Goal: Task Accomplishment & Management: Complete application form

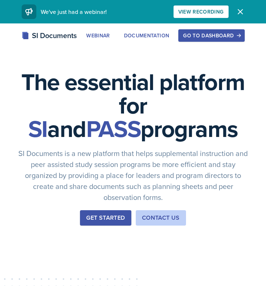
click at [187, 37] on div "Go to Dashboard" at bounding box center [211, 36] width 56 height 6
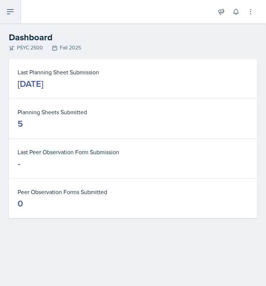
click at [9, 19] on button at bounding box center [10, 11] width 21 height 23
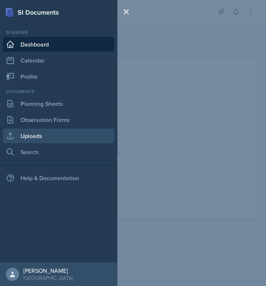
click at [46, 132] on link "Uploads" at bounding box center [58, 136] width 111 height 15
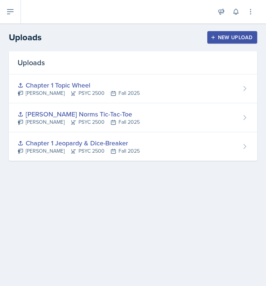
click at [229, 37] on div "New Upload" at bounding box center [232, 37] width 41 height 6
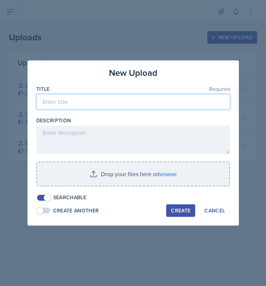
click at [182, 103] on input at bounding box center [132, 101] width 193 height 15
type input "Spot the Blind Spot"
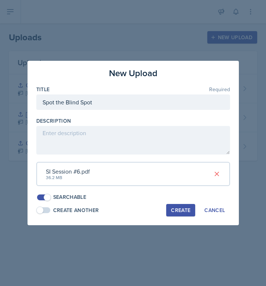
click at [178, 207] on div "Create" at bounding box center [180, 210] width 19 height 6
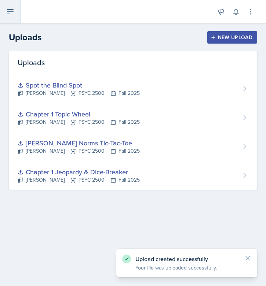
click at [11, 11] on icon at bounding box center [10, 11] width 9 height 9
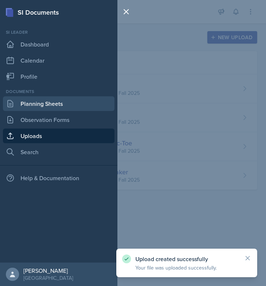
click at [50, 104] on link "Planning Sheets" at bounding box center [58, 103] width 111 height 15
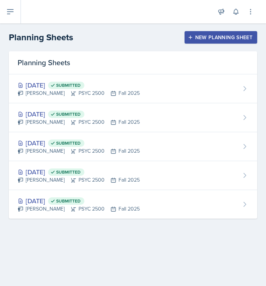
click at [225, 34] on div "New Planning Sheet" at bounding box center [220, 37] width 63 height 6
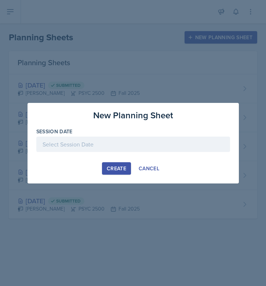
click at [140, 149] on div at bounding box center [132, 144] width 193 height 15
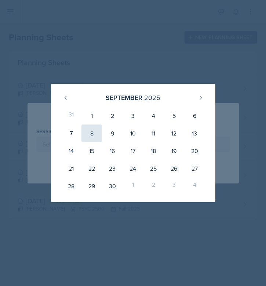
click at [94, 134] on div "8" at bounding box center [91, 134] width 21 height 18
type input "[DATE]"
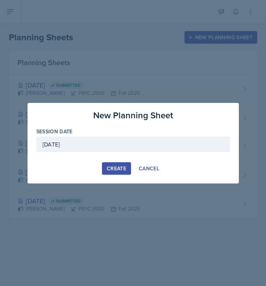
click at [111, 169] on div "Create" at bounding box center [116, 169] width 19 height 6
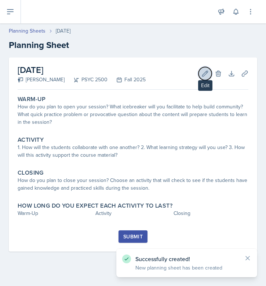
click at [202, 73] on icon at bounding box center [204, 73] width 7 height 7
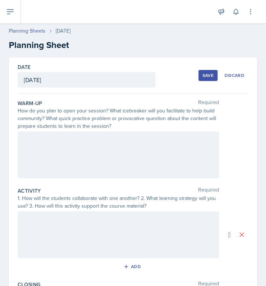
click at [136, 151] on div at bounding box center [118, 155] width 201 height 47
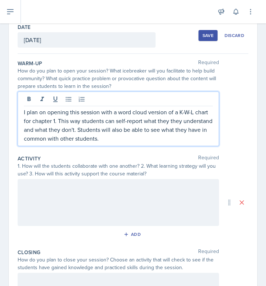
scroll to position [40, 0]
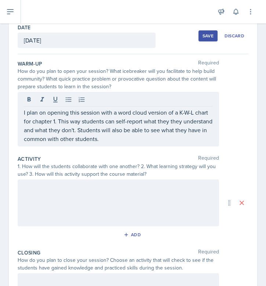
click at [127, 214] on div at bounding box center [118, 203] width 201 height 47
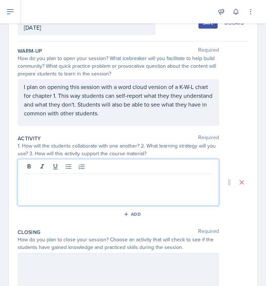
click at [120, 185] on div at bounding box center [118, 182] width 201 height 47
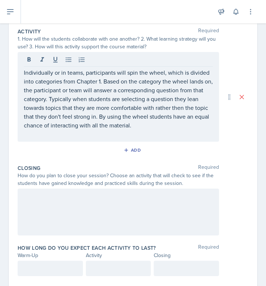
click at [102, 215] on div at bounding box center [118, 212] width 201 height 47
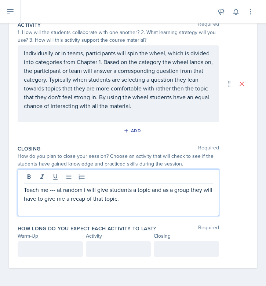
click at [44, 253] on p at bounding box center [50, 249] width 53 height 9
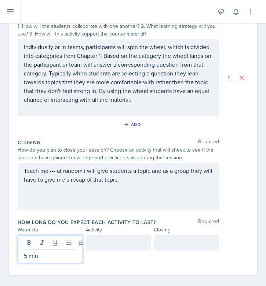
click at [111, 244] on div at bounding box center [118, 242] width 65 height 15
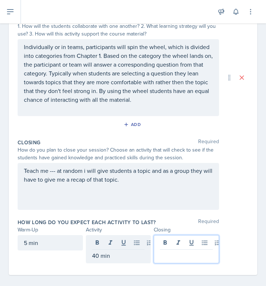
click at [184, 244] on div at bounding box center [186, 249] width 65 height 28
click at [181, 214] on div "Closing Required How do you plan to close your session? Choose an activity that…" at bounding box center [133, 176] width 231 height 80
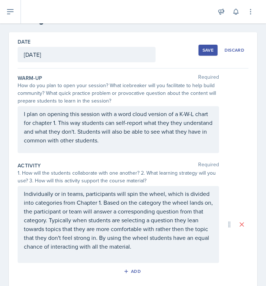
scroll to position [0, 0]
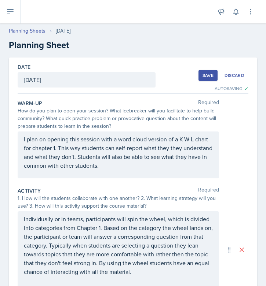
click at [216, 75] on button "Save" at bounding box center [207, 75] width 19 height 11
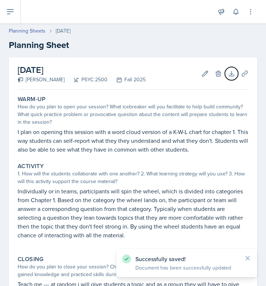
drag, startPoint x: 230, startPoint y: 72, endPoint x: 218, endPoint y: 50, distance: 25.1
click at [219, 50] on div "Planning Sheets [DATE] Planning Sheet [DATE] Tamiya Pilgrim PSYC 2500 Fall 2025…" at bounding box center [133, 201] width 266 height 362
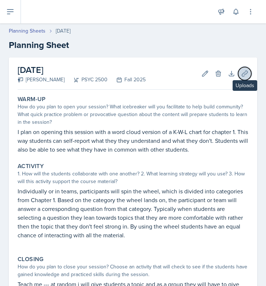
click at [245, 73] on icon at bounding box center [243, 73] width 5 height 5
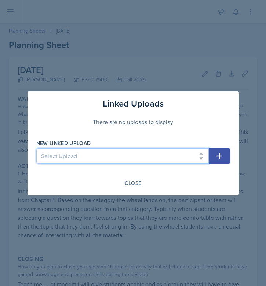
click at [197, 157] on select "Select Upload Chapter 1 Jeopardy & Dice-Breaker [PERSON_NAME] Norms Tic-Tac-Toe…" at bounding box center [122, 155] width 172 height 15
select select "ce1fd09d-c366-475c-8818-88a5bdc32746"
click at [36, 148] on select "Select Upload Chapter 1 Jeopardy & Dice-Breaker [PERSON_NAME] Norms Tic-Tac-Toe…" at bounding box center [122, 155] width 172 height 15
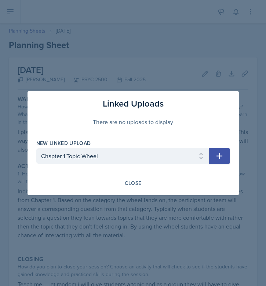
click at [220, 156] on icon "button" at bounding box center [219, 156] width 9 height 9
select select
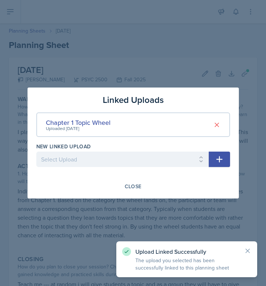
click at [177, 207] on div at bounding box center [133, 143] width 266 height 286
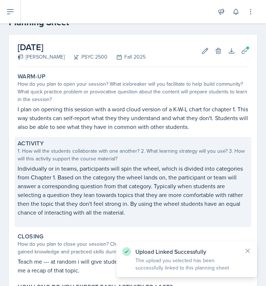
scroll to position [96, 0]
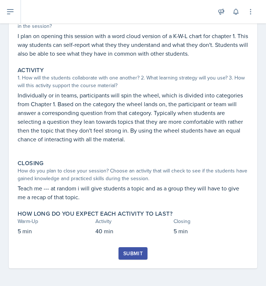
click at [140, 253] on div "Submit" at bounding box center [132, 254] width 19 height 6
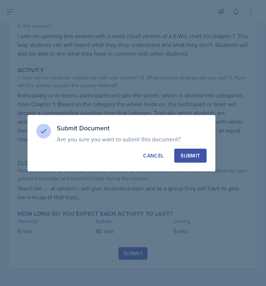
click at [191, 165] on div "Submit Document Are you sure you want to submit this document? This document wi…" at bounding box center [121, 143] width 188 height 56
click at [189, 158] on div "Submit" at bounding box center [189, 155] width 19 height 7
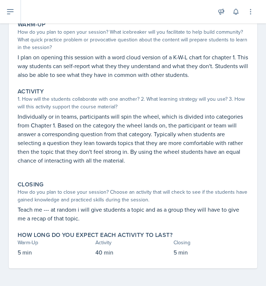
scroll to position [0, 0]
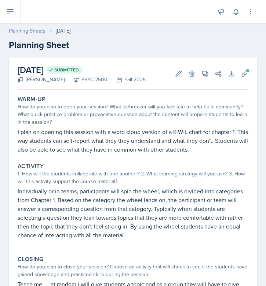
click at [31, 29] on link "Planning Sheets" at bounding box center [27, 31] width 37 height 8
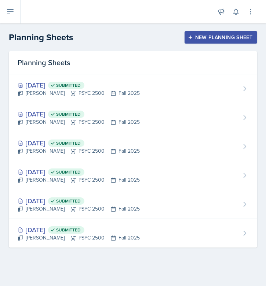
click at [196, 40] on div "New Planning Sheet" at bounding box center [220, 37] width 63 height 6
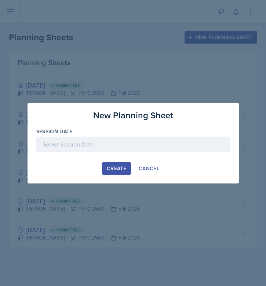
click at [165, 147] on div at bounding box center [132, 144] width 193 height 15
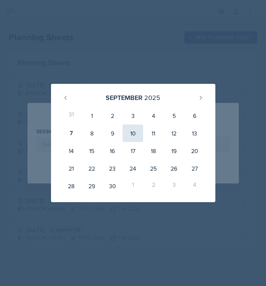
click at [138, 133] on div "10" at bounding box center [132, 134] width 21 height 18
type input "[DATE]"
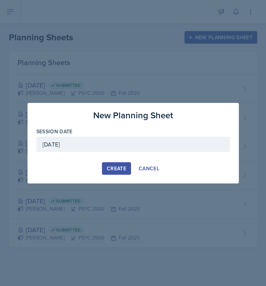
click at [116, 167] on div "Create" at bounding box center [116, 169] width 19 height 6
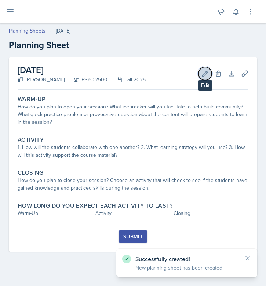
click at [206, 70] on icon at bounding box center [204, 73] width 7 height 7
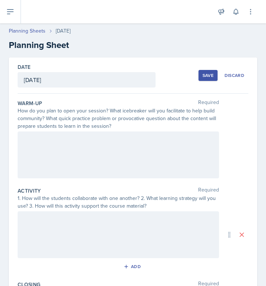
click at [207, 77] on div "Save" at bounding box center [207, 76] width 11 height 6
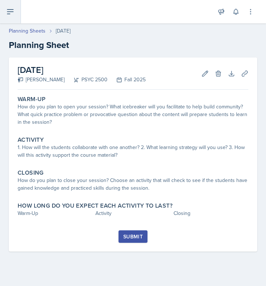
click at [13, 10] on icon at bounding box center [10, 11] width 9 height 9
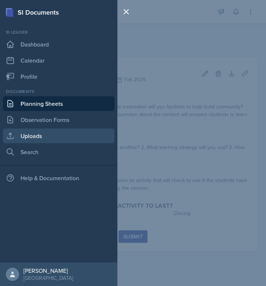
click at [62, 134] on link "Uploads" at bounding box center [58, 136] width 111 height 15
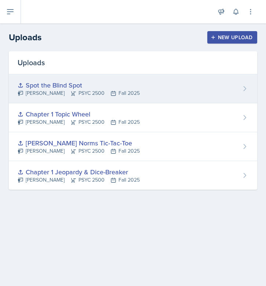
click at [159, 91] on div "Spot the Blind Spot Tamiya Pilgrim PSYC 2500 Fall 2025" at bounding box center [133, 88] width 248 height 29
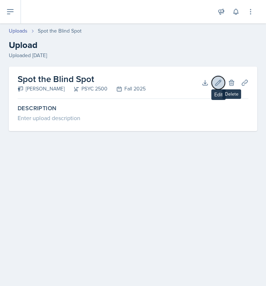
click at [222, 80] on button "Edit" at bounding box center [217, 82] width 13 height 13
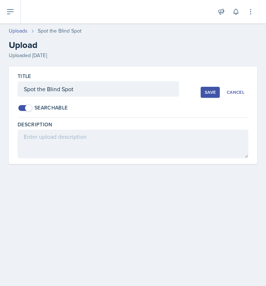
click at [208, 93] on div "Save" at bounding box center [209, 92] width 11 height 6
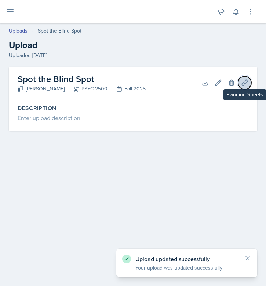
click at [243, 83] on icon at bounding box center [243, 82] width 5 height 5
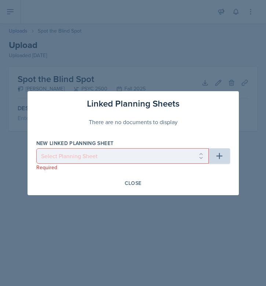
click at [223, 69] on div at bounding box center [133, 143] width 266 height 286
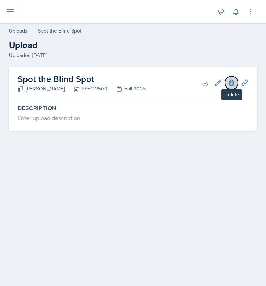
click at [233, 85] on icon at bounding box center [231, 82] width 5 height 5
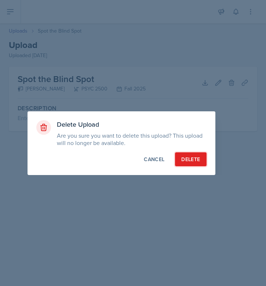
click at [196, 156] on div "Delete" at bounding box center [190, 159] width 19 height 7
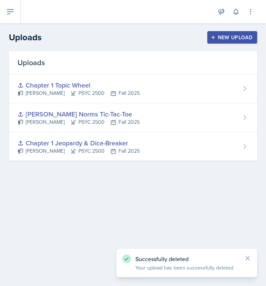
click at [231, 38] on div "New Upload" at bounding box center [232, 37] width 41 height 6
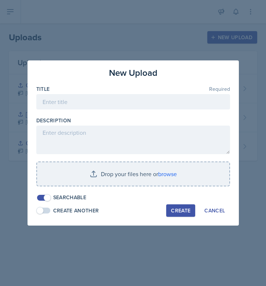
click at [175, 110] on div at bounding box center [132, 113] width 193 height 7
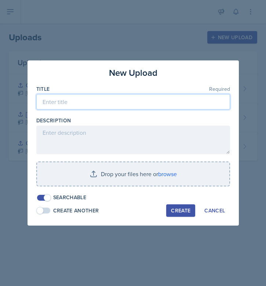
click at [173, 105] on input at bounding box center [132, 101] width 193 height 15
type input "Spot the Blind Spot"
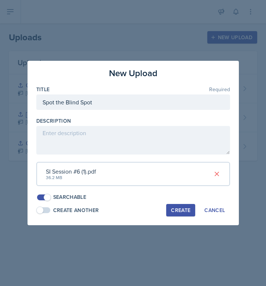
click at [186, 210] on div "Create" at bounding box center [180, 210] width 19 height 6
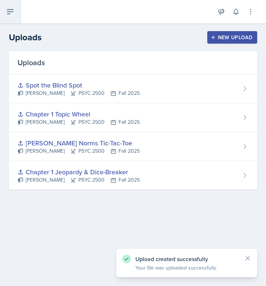
click at [8, 10] on icon at bounding box center [10, 11] width 9 height 9
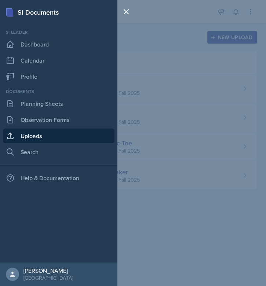
click at [212, 151] on div "SI Documents Si leader Dashboard Calendar Profile Documents Planning Sheets Obs…" at bounding box center [133, 143] width 266 height 286
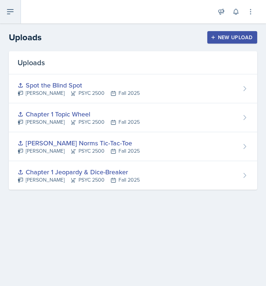
click at [19, 12] on button at bounding box center [10, 11] width 21 height 23
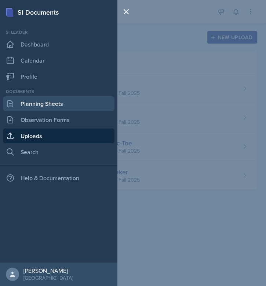
click at [18, 100] on link "Planning Sheets" at bounding box center [58, 103] width 111 height 15
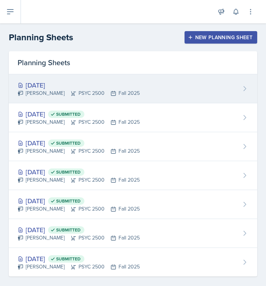
click at [118, 95] on div "[PERSON_NAME] PSYC 2500 Fall 2025" at bounding box center [79, 93] width 122 height 8
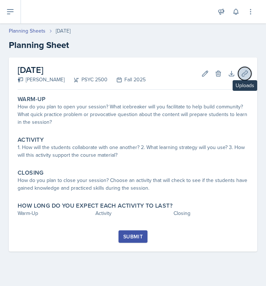
click at [246, 73] on icon at bounding box center [244, 73] width 7 height 7
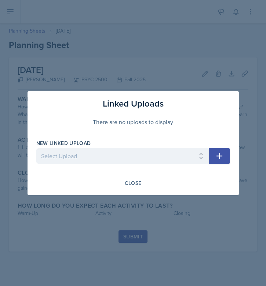
click at [184, 164] on div at bounding box center [122, 167] width 172 height 7
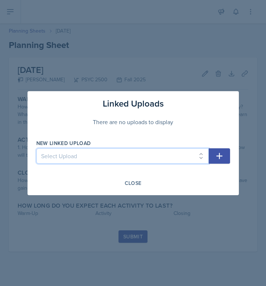
click at [196, 160] on select "Select Upload Chapter 1 Jeopardy & Dice-Breaker [PERSON_NAME] Norms Tic-Tac-Toe…" at bounding box center [122, 155] width 172 height 15
select select "82c135cf-3f21-4ba5-a2b6-1e1042f6f580"
click at [36, 148] on select "Select Upload Chapter 1 Jeopardy & Dice-Breaker [PERSON_NAME] Norms Tic-Tac-Toe…" at bounding box center [122, 155] width 172 height 15
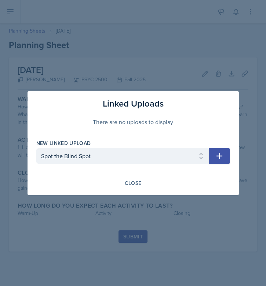
click at [147, 220] on div at bounding box center [133, 143] width 266 height 286
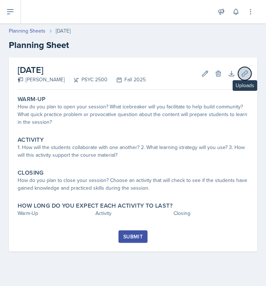
click at [243, 73] on icon at bounding box center [244, 73] width 7 height 7
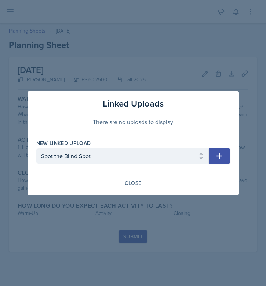
click at [222, 152] on icon "button" at bounding box center [219, 156] width 9 height 9
select select
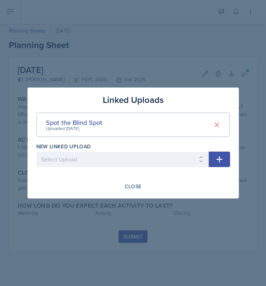
click at [228, 205] on div at bounding box center [133, 143] width 266 height 286
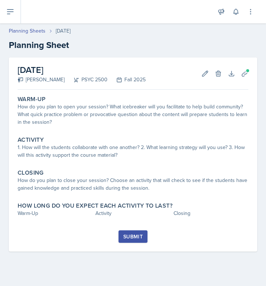
click at [136, 234] on div "Submit" at bounding box center [132, 237] width 19 height 6
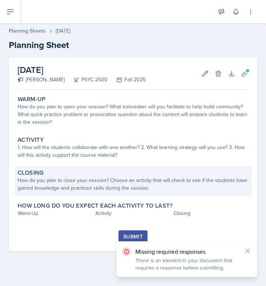
click at [161, 180] on div "How do you plan to close your session? Choose an activity that will check to se…" at bounding box center [133, 184] width 231 height 15
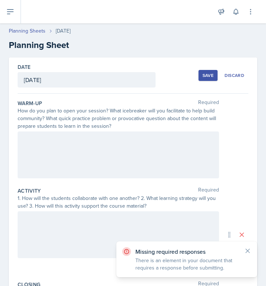
click at [160, 155] on div at bounding box center [118, 155] width 201 height 47
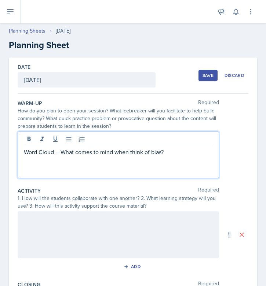
scroll to position [136, 0]
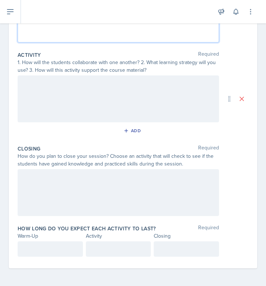
click at [141, 106] on div at bounding box center [118, 98] width 201 height 47
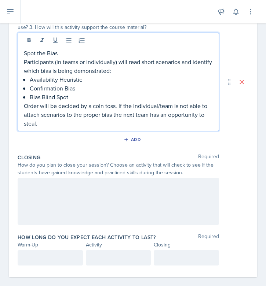
scroll to position [187, 0]
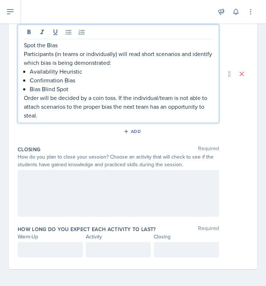
click at [137, 191] on div at bounding box center [118, 193] width 201 height 47
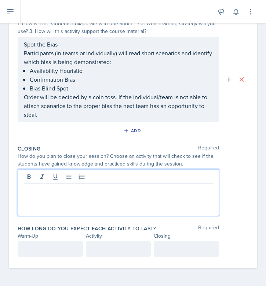
scroll to position [175, 0]
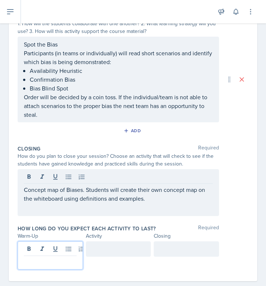
click at [48, 258] on p at bounding box center [50, 262] width 53 height 9
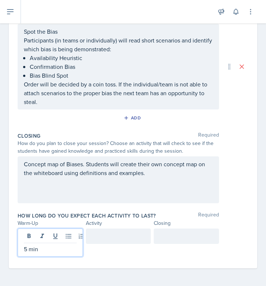
click at [103, 237] on div at bounding box center [118, 236] width 65 height 15
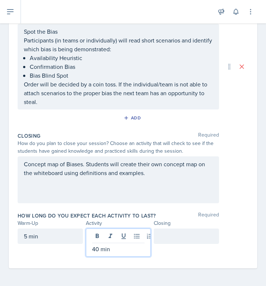
click at [176, 239] on div at bounding box center [186, 236] width 65 height 15
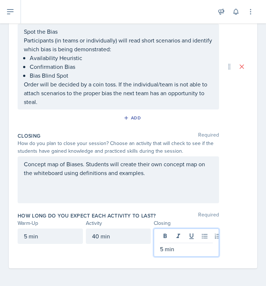
click at [236, 232] on div "5 min 40 min 5 min" at bounding box center [133, 243] width 231 height 28
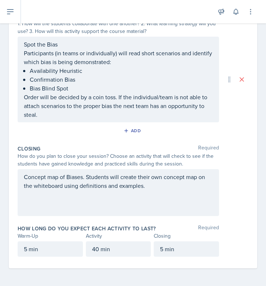
scroll to position [0, 0]
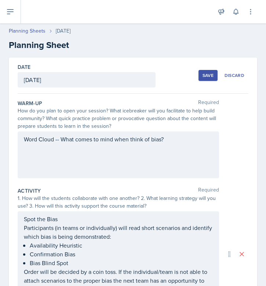
click at [208, 75] on div "Save" at bounding box center [207, 76] width 11 height 6
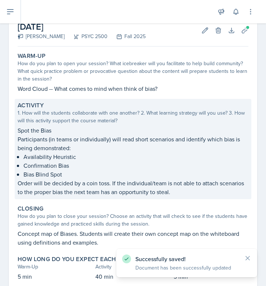
scroll to position [89, 0]
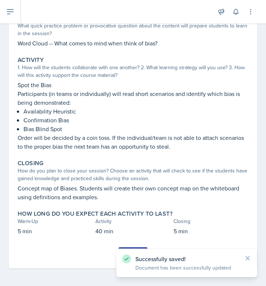
click at [246, 262] on div "Successfully saved! Document has been successfully updated" at bounding box center [186, 263] width 129 height 17
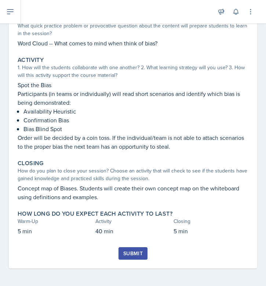
click at [132, 255] on div "Submit" at bounding box center [132, 254] width 19 height 6
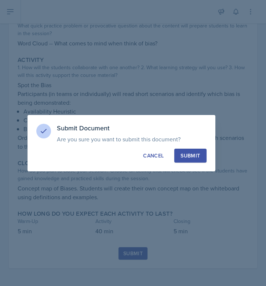
click at [204, 152] on button "Submit" at bounding box center [190, 156] width 32 height 14
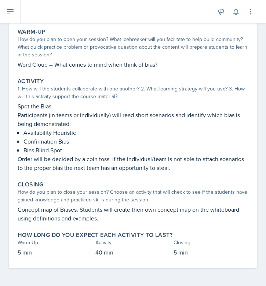
scroll to position [67, 0]
